Goal: Task Accomplishment & Management: Manage account settings

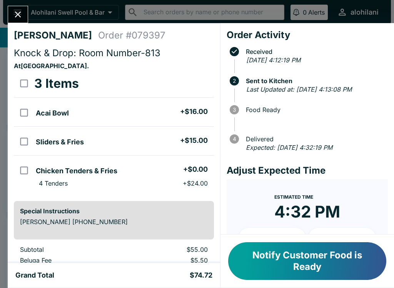
click at [20, 17] on icon "Close" at bounding box center [18, 14] width 10 height 10
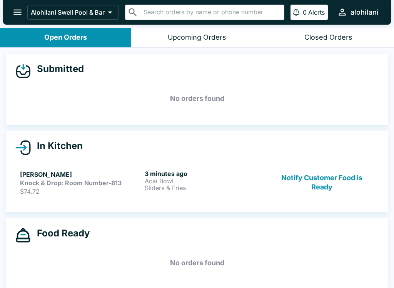
click at [186, 193] on div "3 minutes ago Acai Bowl Sliders & Fries" at bounding box center [205, 182] width 121 height 25
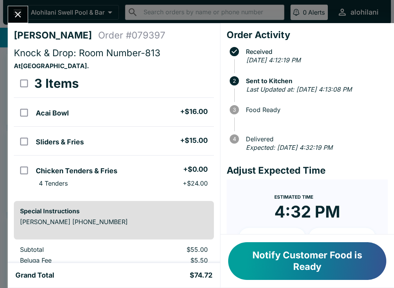
click at [21, 12] on icon "Close" at bounding box center [18, 14] width 10 height 10
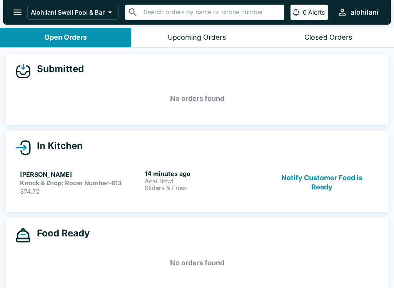
click at [214, 191] on div "14 minutes ago Acai Bowl Sliders & Fries" at bounding box center [205, 182] width 121 height 25
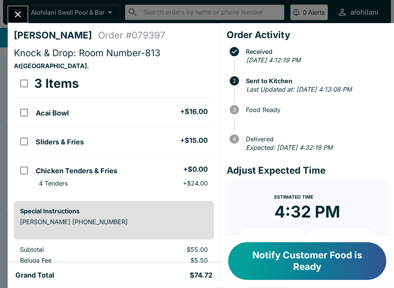
click at [343, 263] on button "Notify Customer Food is Ready" at bounding box center [307, 261] width 158 height 38
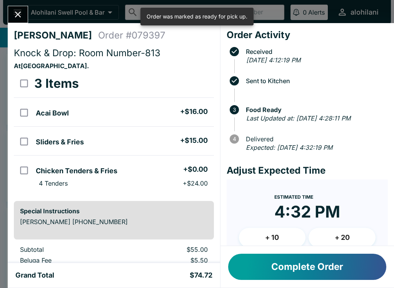
click at [19, 15] on icon "Close" at bounding box center [18, 15] width 6 height 6
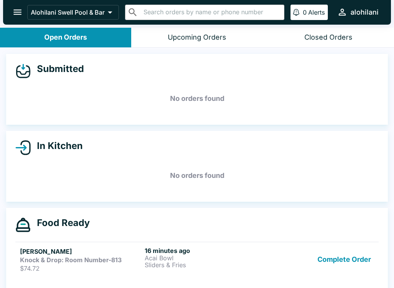
click at [69, 202] on div "Submitted No orders found In Kitchen No orders found Food Ready [PERSON_NAME] K…" at bounding box center [197, 168] width 394 height 241
click at [337, 261] on button "Complete Order" at bounding box center [344, 258] width 60 height 25
